Goal: Information Seeking & Learning: Learn about a topic

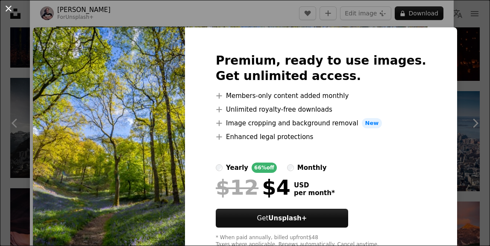
click at [9, 11] on button "An X shape" at bounding box center [8, 8] width 10 height 10
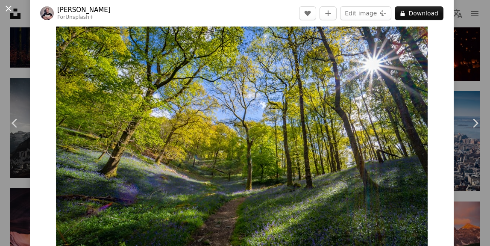
click at [10, 9] on button "An X shape" at bounding box center [8, 8] width 10 height 10
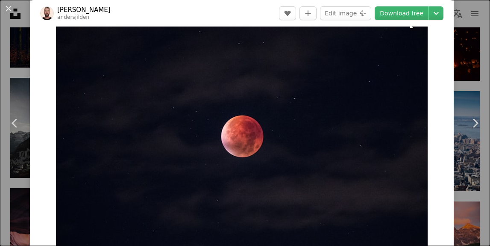
scroll to position [79, 0]
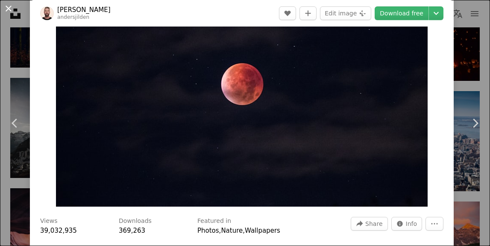
click at [7, 9] on button "An X shape" at bounding box center [8, 8] width 10 height 10
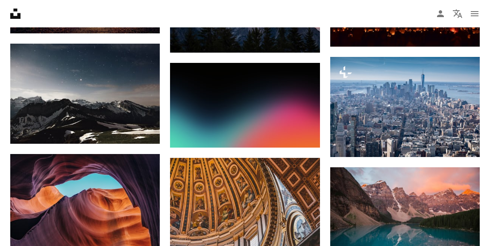
scroll to position [1367, 0]
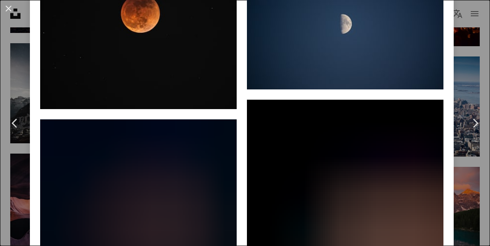
scroll to position [1766, 0]
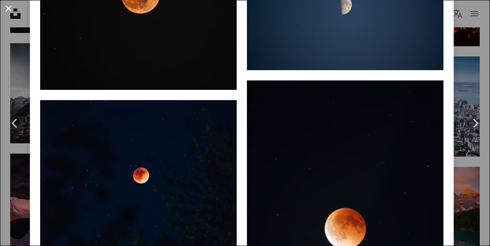
click at [12, 10] on button "An X shape" at bounding box center [8, 8] width 10 height 10
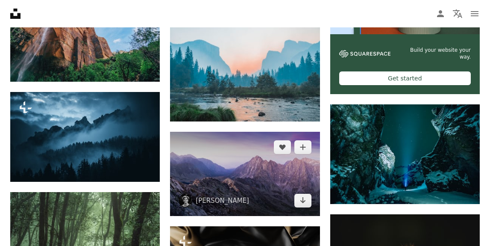
scroll to position [2022, 0]
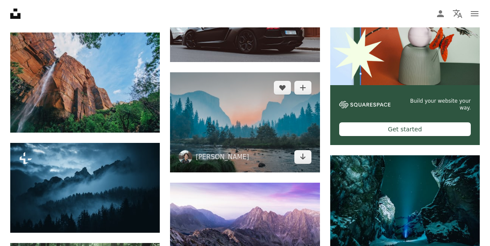
click at [240, 117] on img at bounding box center [244, 122] width 149 height 100
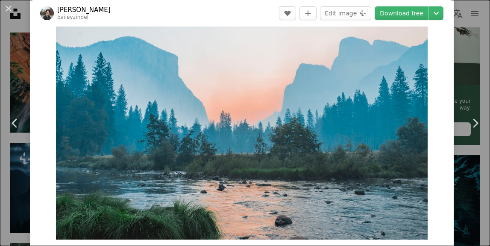
scroll to position [46, 0]
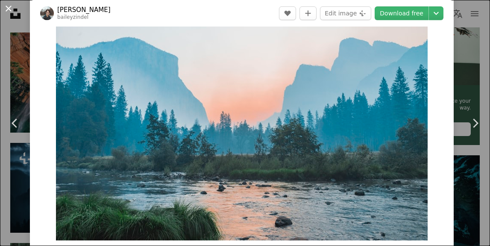
click at [9, 11] on button "An X shape" at bounding box center [8, 8] width 10 height 10
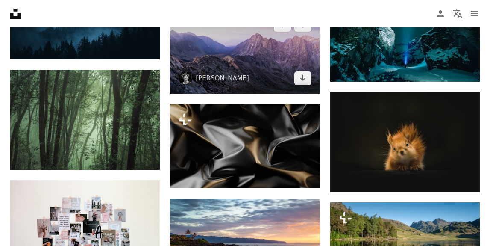
scroll to position [2196, 0]
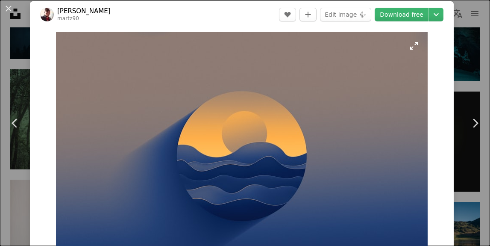
scroll to position [5, 0]
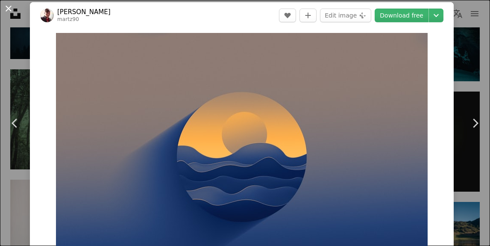
click at [7, 9] on button "An X shape" at bounding box center [8, 8] width 10 height 10
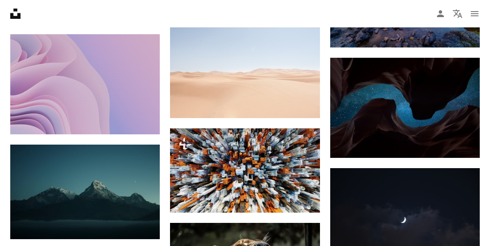
scroll to position [3623, 0]
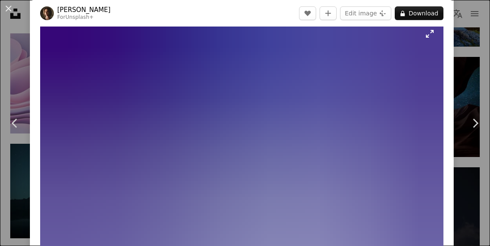
scroll to position [16, 0]
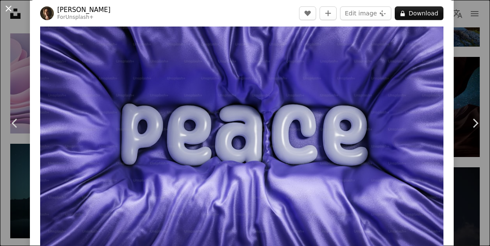
click at [6, 12] on button "An X shape" at bounding box center [8, 8] width 10 height 10
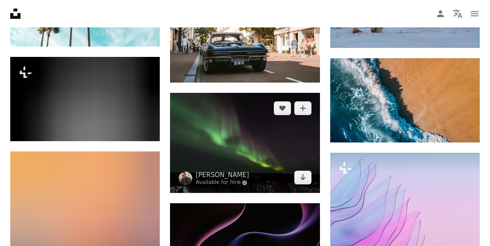
scroll to position [8068, 0]
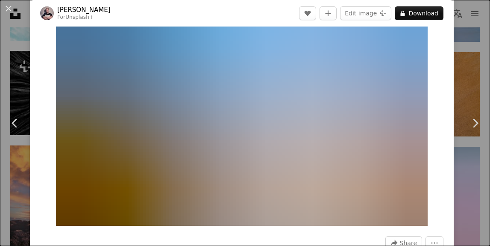
scroll to position [59, 0]
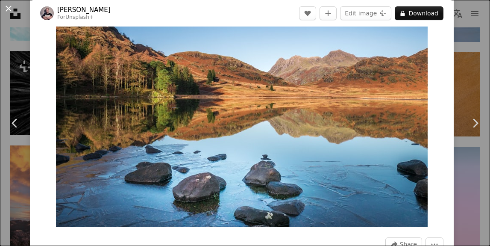
click at [8, 8] on button "An X shape" at bounding box center [8, 8] width 10 height 10
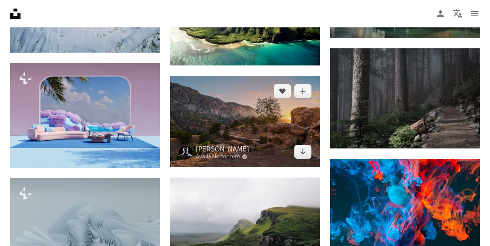
scroll to position [10101, 0]
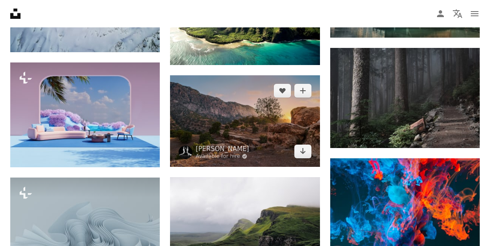
click at [248, 110] on img at bounding box center [244, 120] width 149 height 91
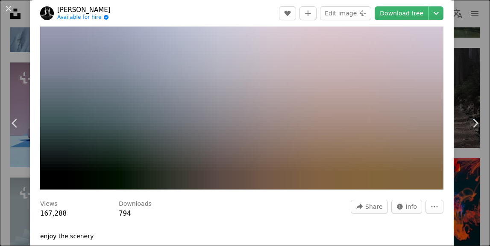
scroll to position [100, 0]
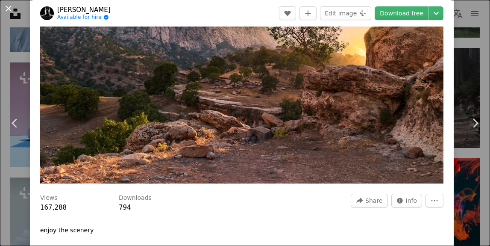
click at [6, 14] on button "An X shape" at bounding box center [8, 8] width 10 height 10
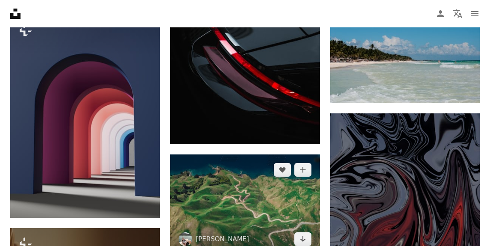
scroll to position [11013, 0]
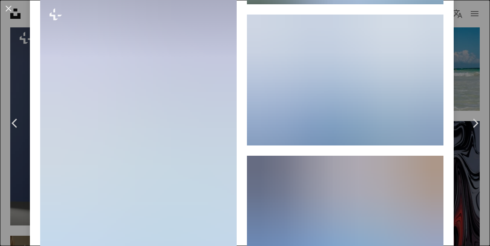
scroll to position [2460, 0]
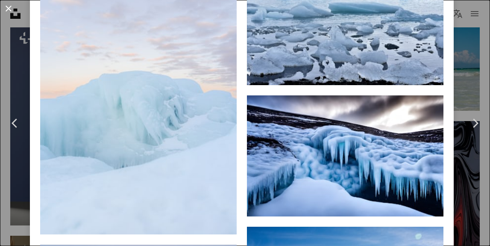
click at [7, 14] on button "An X shape" at bounding box center [8, 8] width 10 height 10
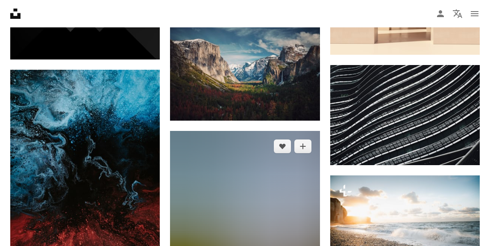
scroll to position [12913, 0]
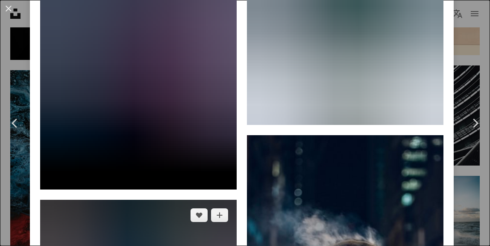
scroll to position [2670, 0]
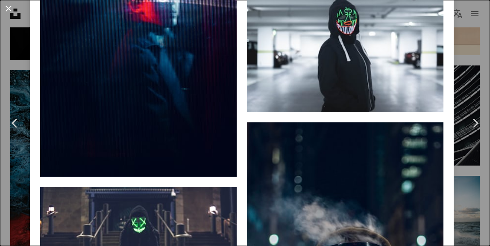
click at [7, 10] on button "An X shape" at bounding box center [8, 8] width 10 height 10
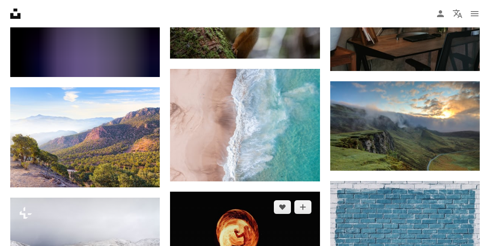
scroll to position [15271, 0]
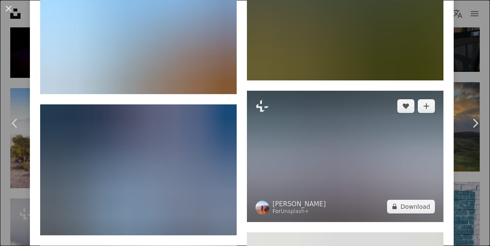
scroll to position [2766, 0]
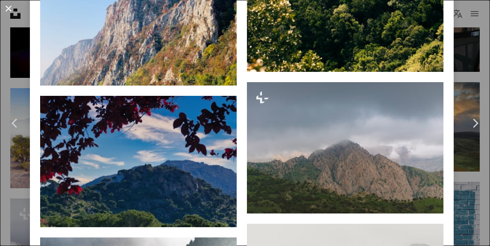
click at [7, 6] on button "An X shape" at bounding box center [8, 8] width 10 height 10
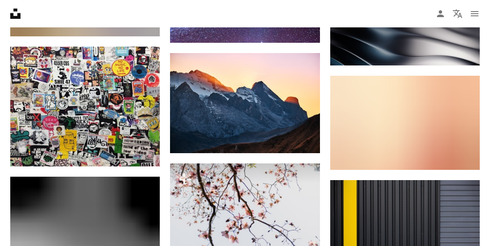
scroll to position [15940, 0]
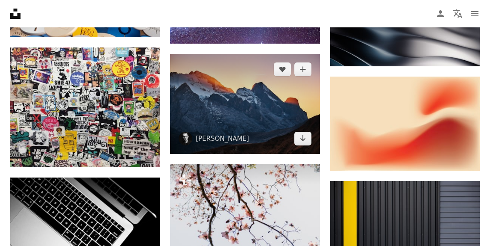
click at [238, 123] on img at bounding box center [244, 104] width 149 height 100
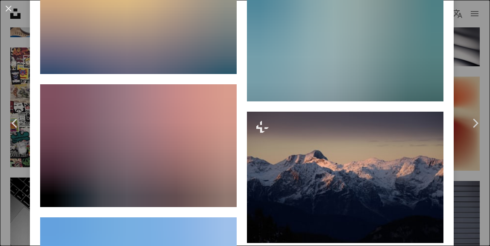
scroll to position [1686, 0]
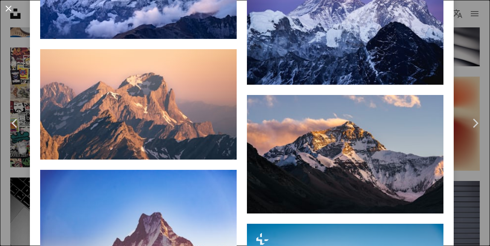
click at [6, 7] on button "An X shape" at bounding box center [8, 8] width 10 height 10
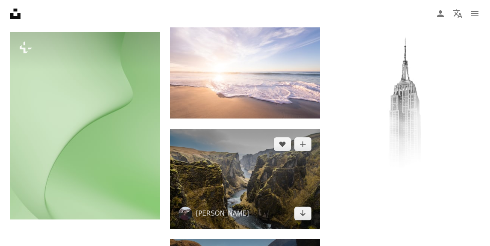
scroll to position [16157, 0]
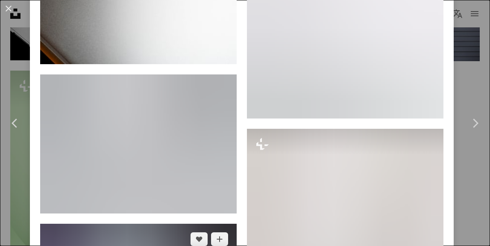
scroll to position [1773, 0]
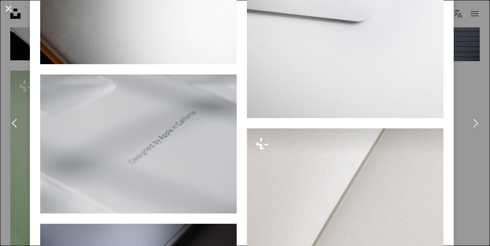
click at [13, 11] on button "An X shape" at bounding box center [8, 8] width 10 height 10
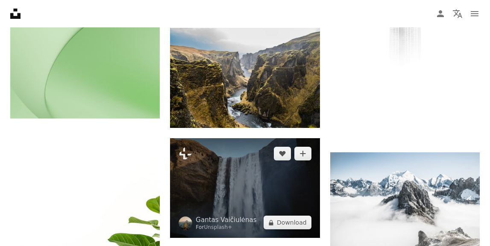
scroll to position [16294, 0]
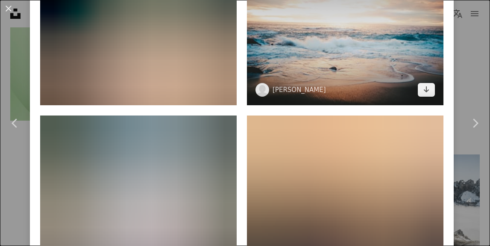
scroll to position [903, 0]
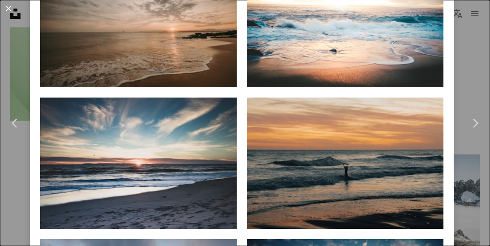
click at [14, 7] on button "An X shape" at bounding box center [8, 8] width 10 height 10
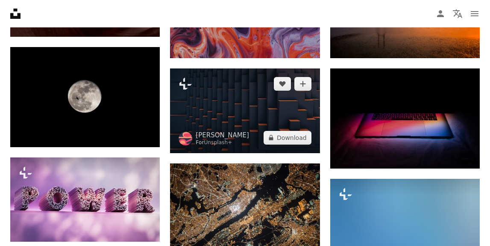
scroll to position [16913, 0]
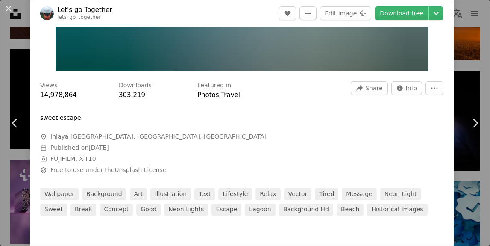
scroll to position [313, 0]
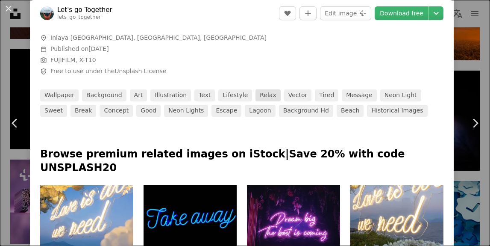
click at [261, 91] on link "relax" at bounding box center [267, 95] width 25 height 12
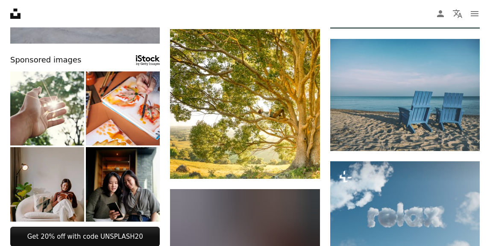
scroll to position [321, 0]
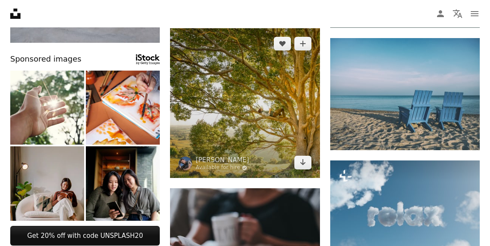
click at [257, 87] on img at bounding box center [244, 102] width 149 height 149
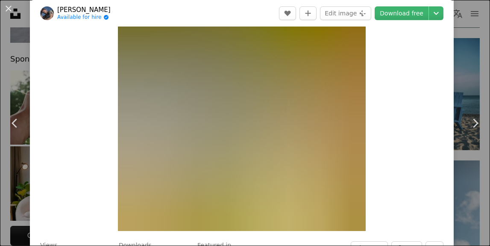
scroll to position [44, 0]
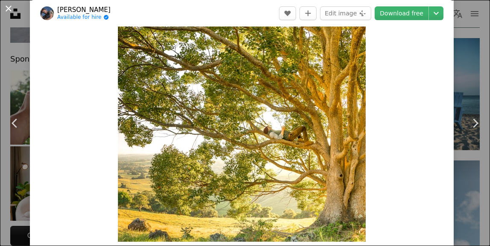
click at [11, 11] on button "An X shape" at bounding box center [8, 8] width 10 height 10
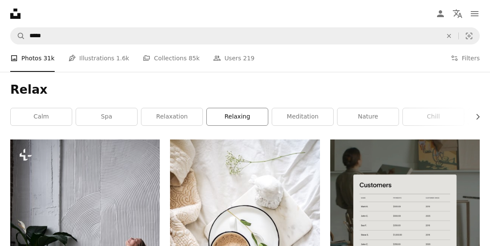
click at [227, 117] on link "relaxing" at bounding box center [237, 116] width 61 height 17
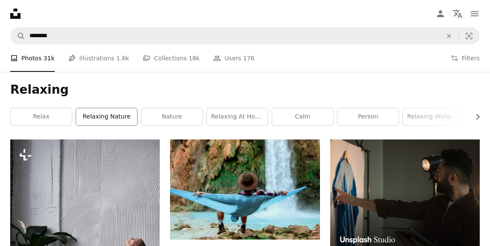
click at [102, 121] on link "relaxing nature" at bounding box center [106, 116] width 61 height 17
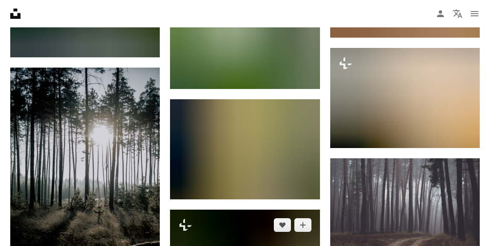
scroll to position [1733, 0]
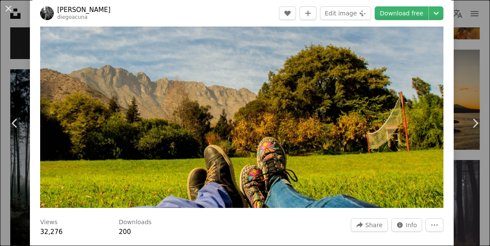
scroll to position [25, 0]
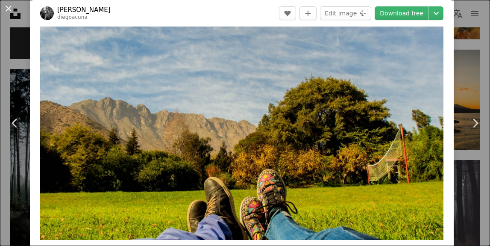
click at [10, 9] on button "An X shape" at bounding box center [8, 8] width 10 height 10
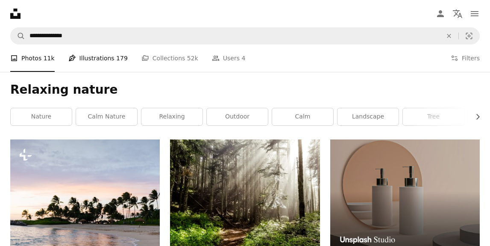
click at [96, 58] on link "Pen Tool Illustrations 179" at bounding box center [97, 57] width 59 height 27
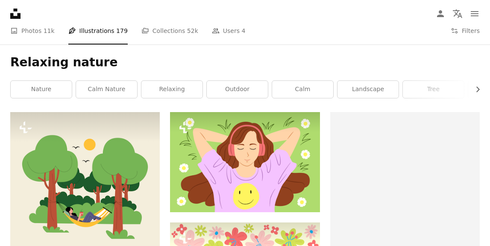
scroll to position [28, 0]
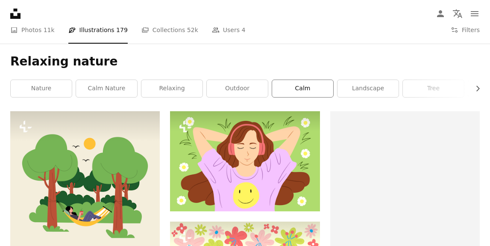
click at [298, 92] on link "calm" at bounding box center [302, 88] width 61 height 17
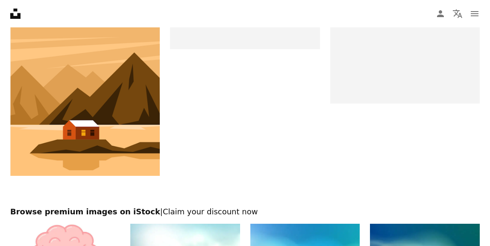
scroll to position [1278, 0]
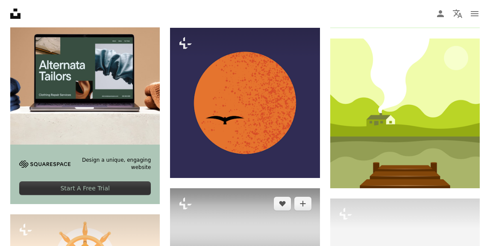
scroll to position [1404, 0]
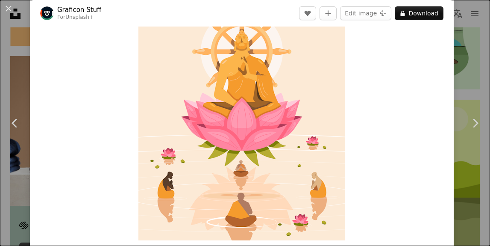
scroll to position [49, 0]
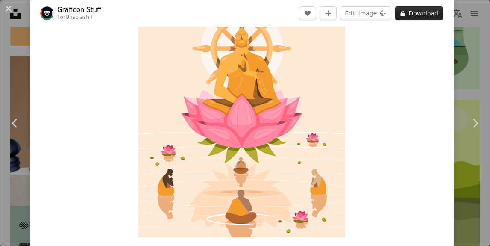
click at [421, 14] on button "A lock Download" at bounding box center [419, 13] width 49 height 14
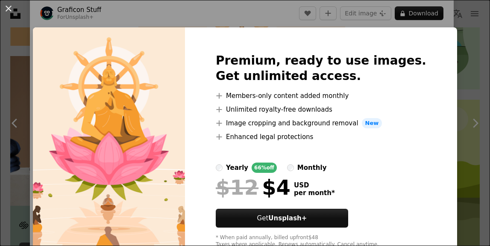
click at [53, 36] on div "An X shape Premium, ready to use images. Get unlimited access. A plus sign Memb…" at bounding box center [245, 123] width 490 height 246
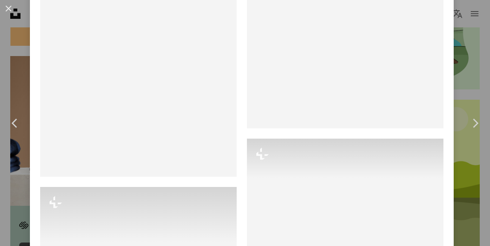
scroll to position [3802, 0]
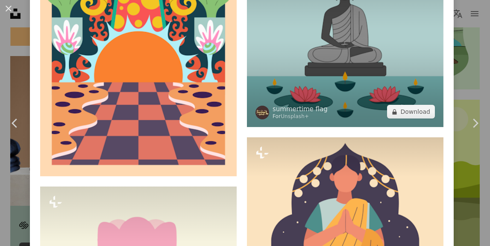
click at [345, 120] on img at bounding box center [345, 36] width 196 height 181
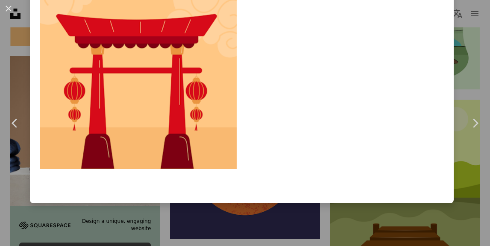
scroll to position [8638, 0]
click at [9, 9] on button "An X shape" at bounding box center [8, 8] width 10 height 10
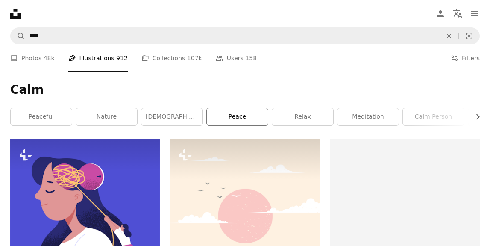
click at [236, 120] on link "peace" at bounding box center [237, 116] width 61 height 17
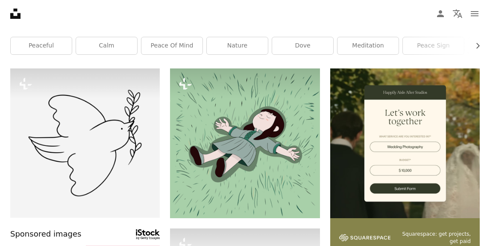
scroll to position [78, 0]
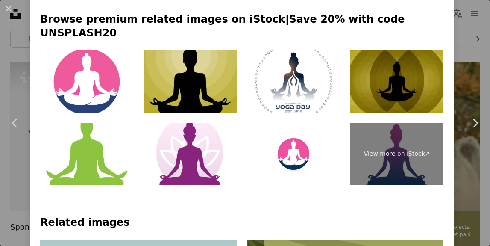
scroll to position [394, 0]
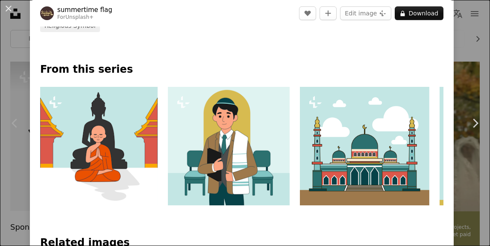
scroll to position [0, 108]
